Goal: Task Accomplishment & Management: Use online tool/utility

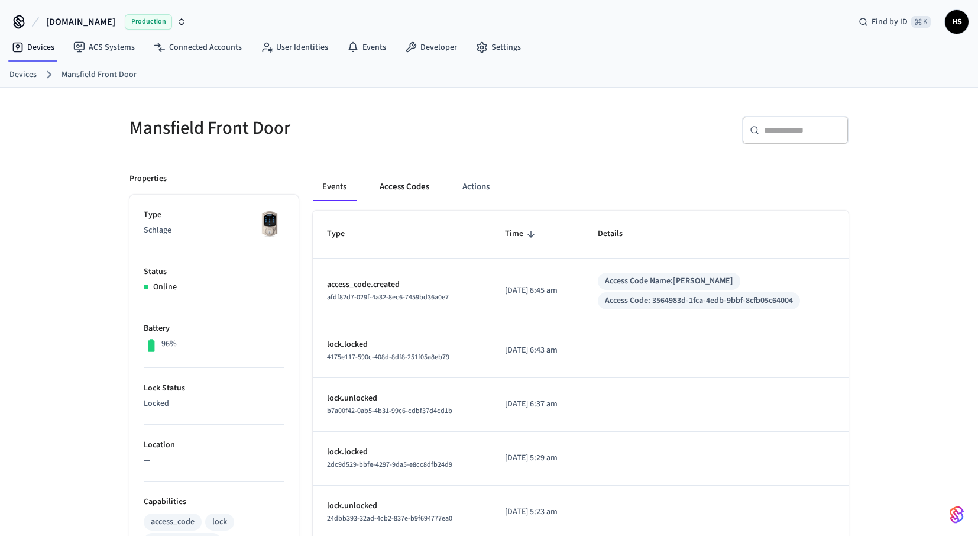
click at [406, 183] on button "Access Codes" at bounding box center [404, 187] width 69 height 28
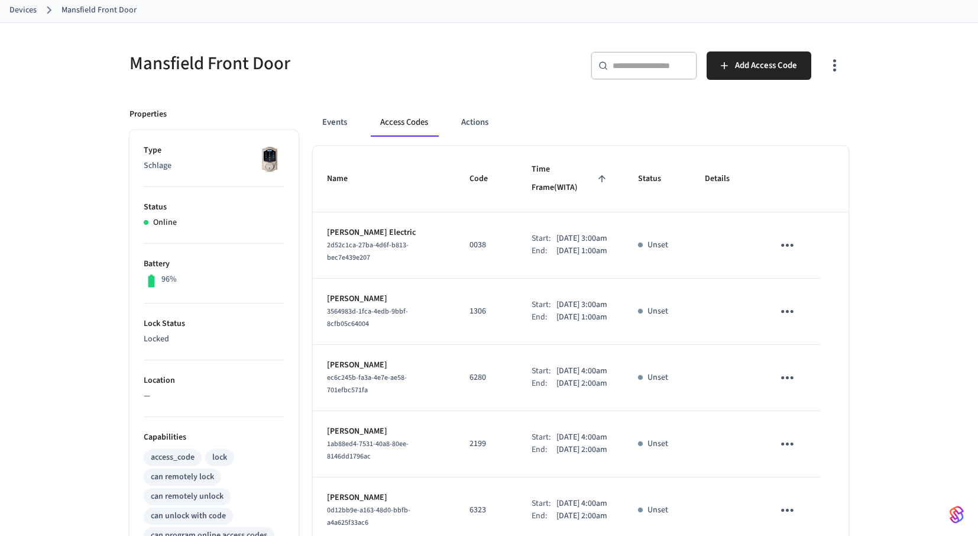
scroll to position [63, 0]
click at [840, 62] on icon "button" at bounding box center [835, 66] width 18 height 18
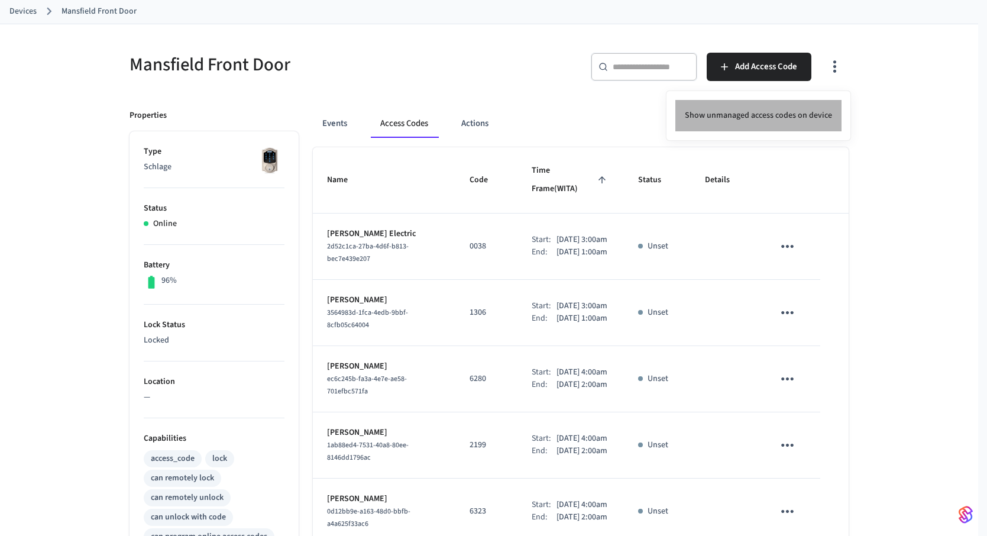
click at [798, 120] on li "Show unmanaged access codes on device" at bounding box center [758, 115] width 166 height 31
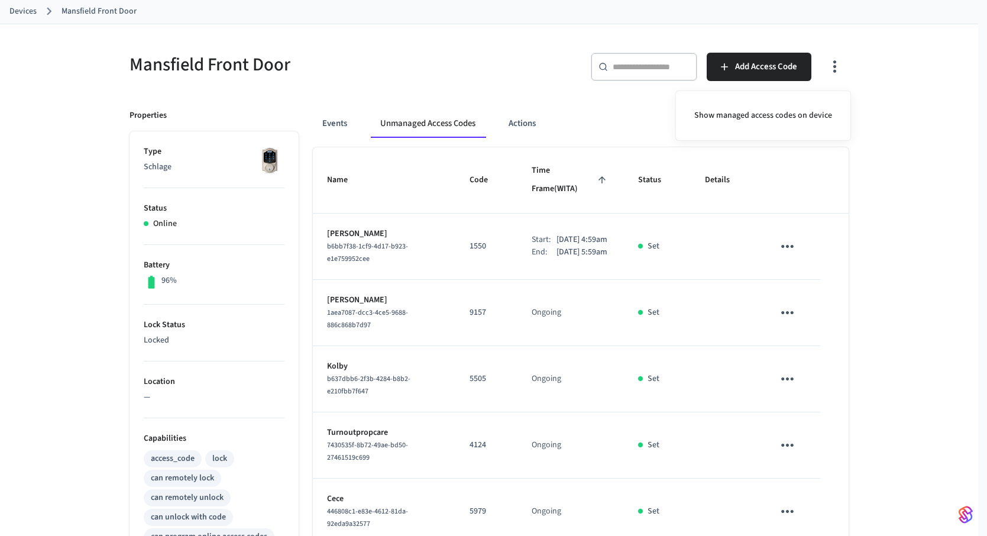
click at [879, 264] on div at bounding box center [493, 268] width 987 height 536
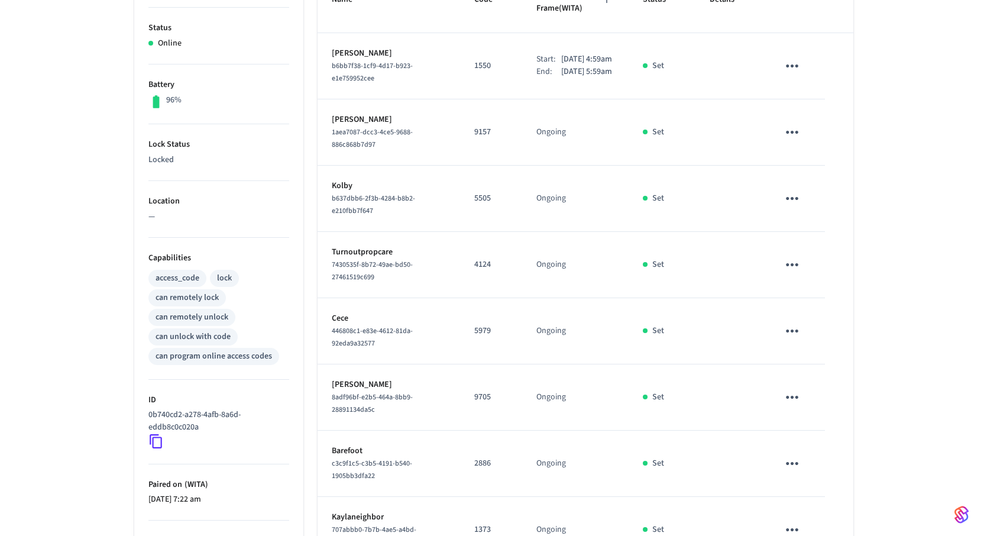
scroll to position [123, 0]
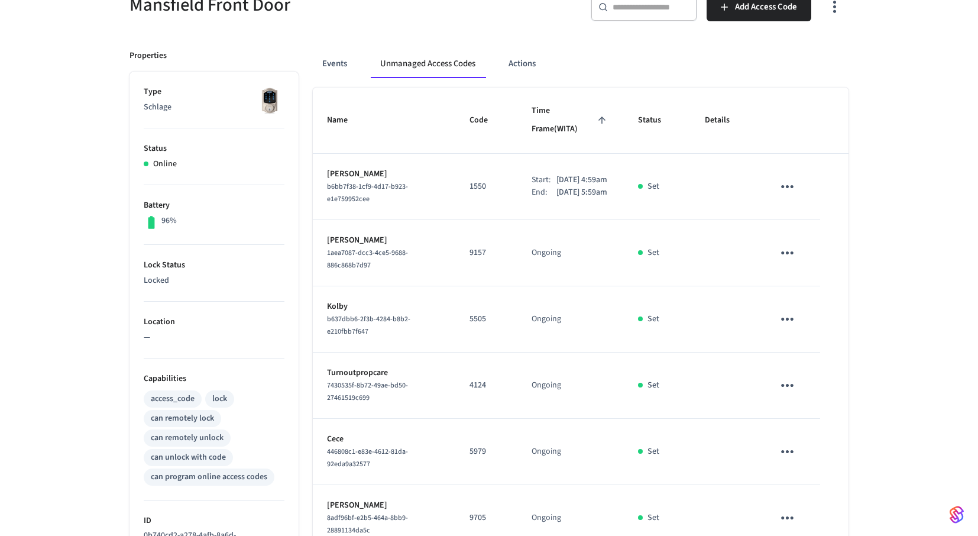
click at [836, 9] on icon "button" at bounding box center [835, 7] width 18 height 18
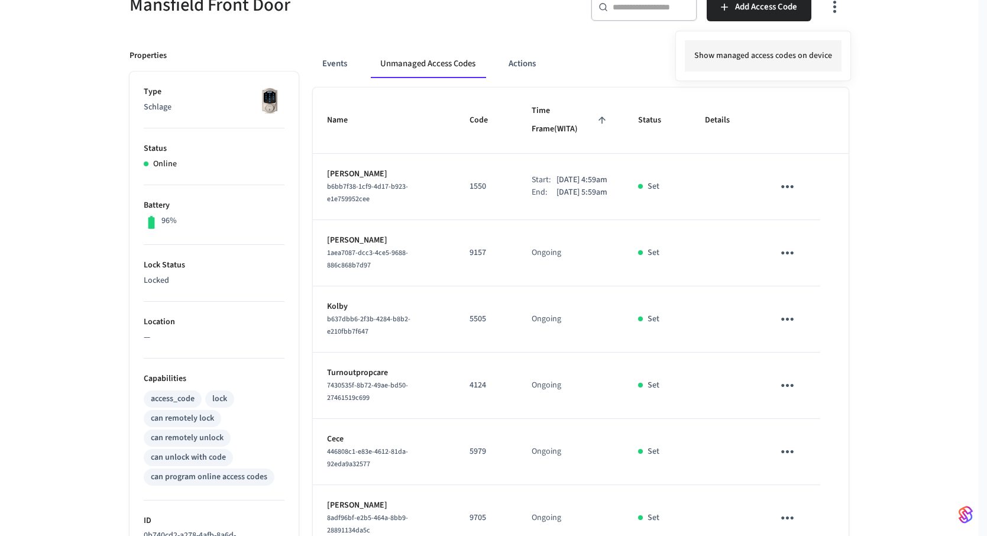
click at [813, 53] on li "Show managed access codes on device" at bounding box center [763, 55] width 157 height 31
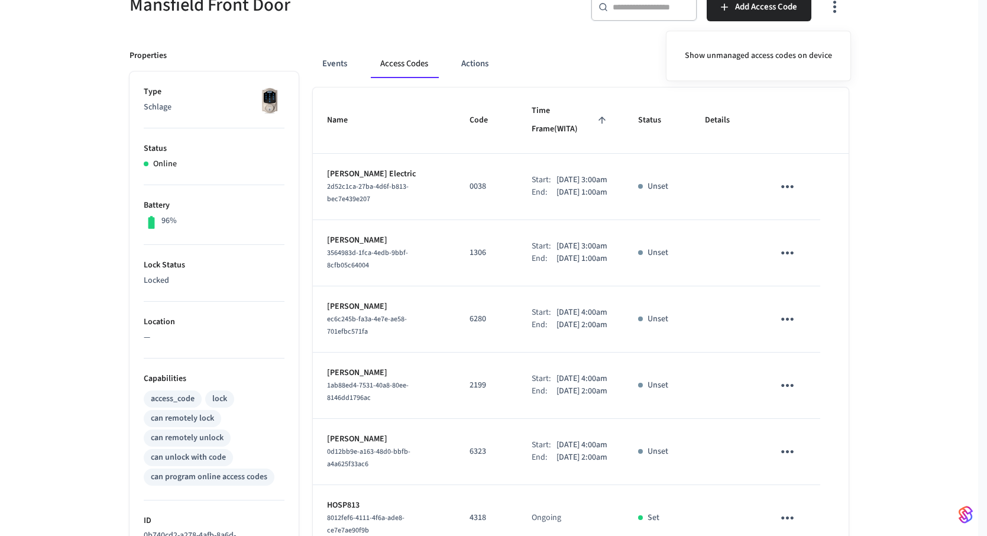
click at [503, 174] on div at bounding box center [493, 268] width 987 height 536
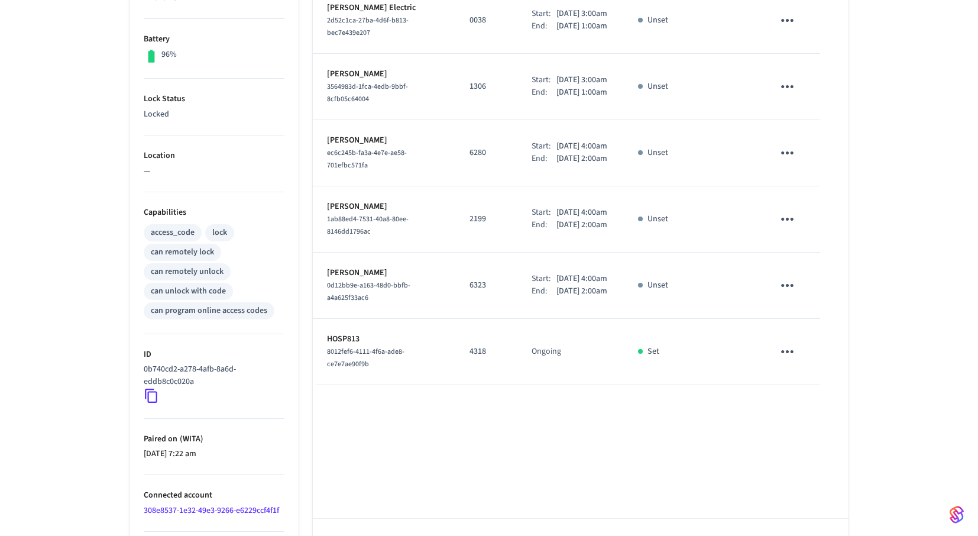
scroll to position [164, 0]
